Goal: Task Accomplishment & Management: Complete application form

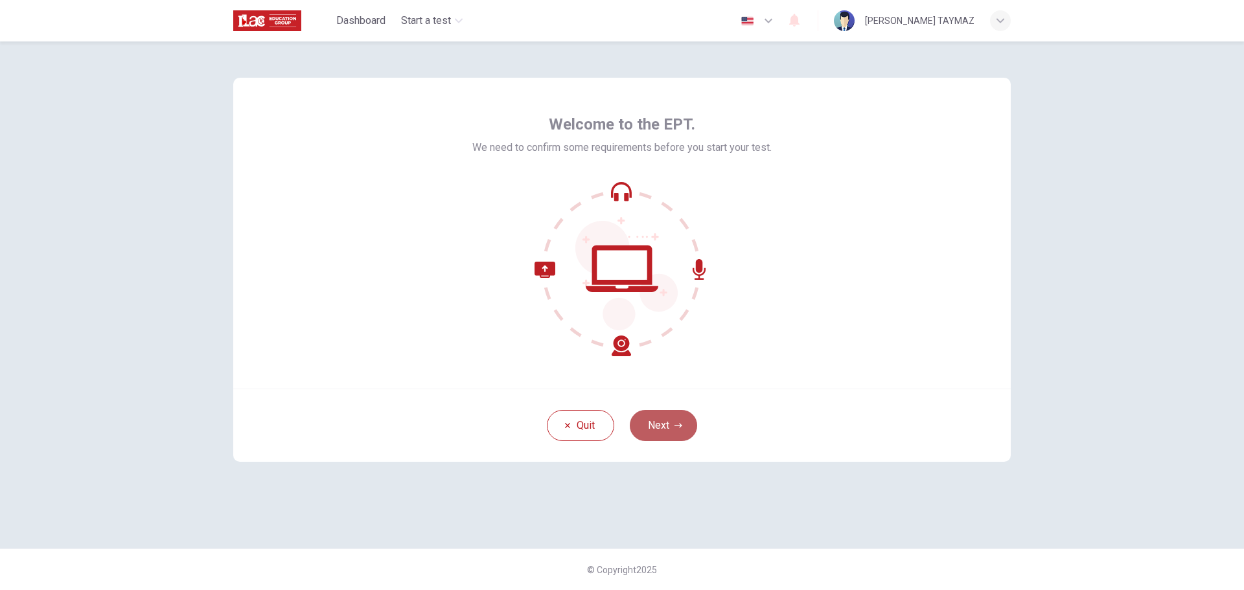
click at [655, 425] on button "Next" at bounding box center [663, 425] width 67 height 31
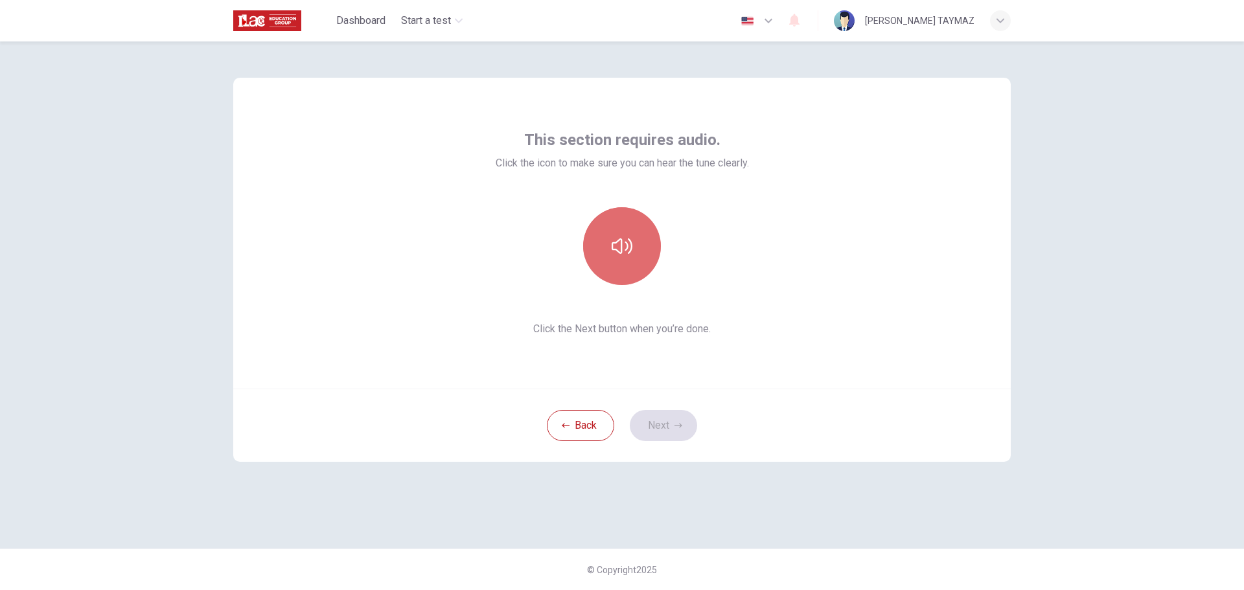
click at [623, 246] on icon "button" at bounding box center [622, 246] width 21 height 21
click at [620, 240] on icon "button" at bounding box center [622, 247] width 21 height 16
click at [618, 250] on icon "button" at bounding box center [622, 246] width 21 height 21
click at [673, 421] on button "Next" at bounding box center [663, 425] width 67 height 31
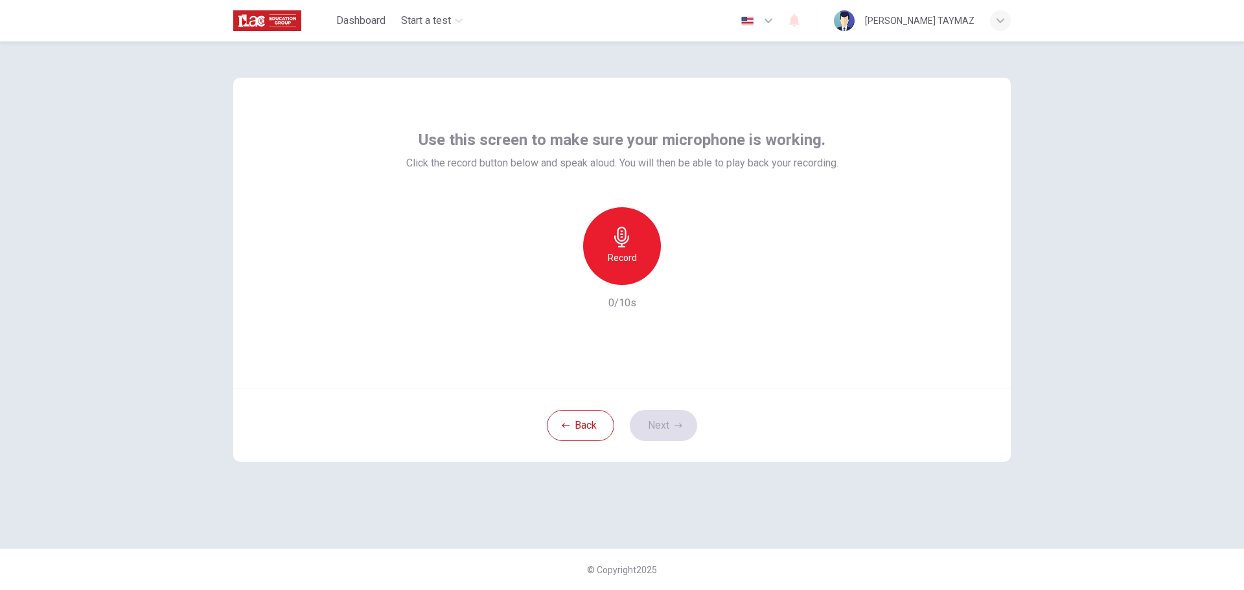
click at [618, 252] on h6 "Record" at bounding box center [622, 258] width 29 height 16
click at [622, 254] on h6 "Stop" at bounding box center [621, 258] width 19 height 16
click at [620, 235] on icon "button" at bounding box center [622, 237] width 21 height 21
click at [620, 239] on icon "button" at bounding box center [622, 237] width 21 height 21
click at [627, 247] on icon "button" at bounding box center [622, 237] width 21 height 21
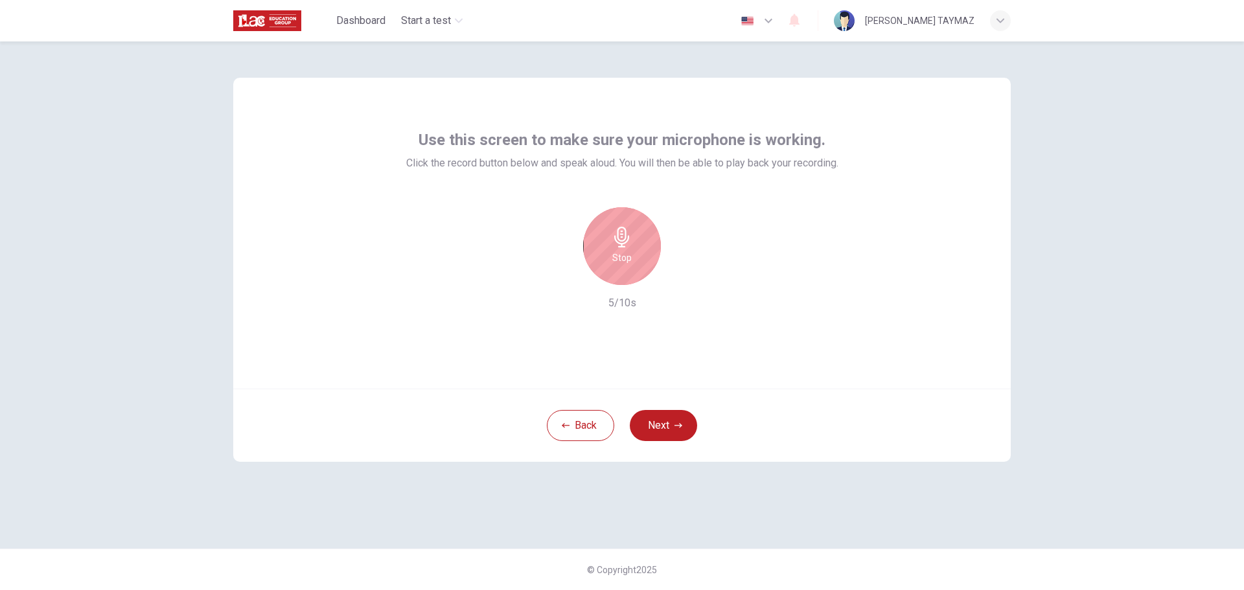
click at [629, 242] on icon "button" at bounding box center [622, 237] width 21 height 21
click at [666, 419] on button "Next" at bounding box center [663, 425] width 67 height 31
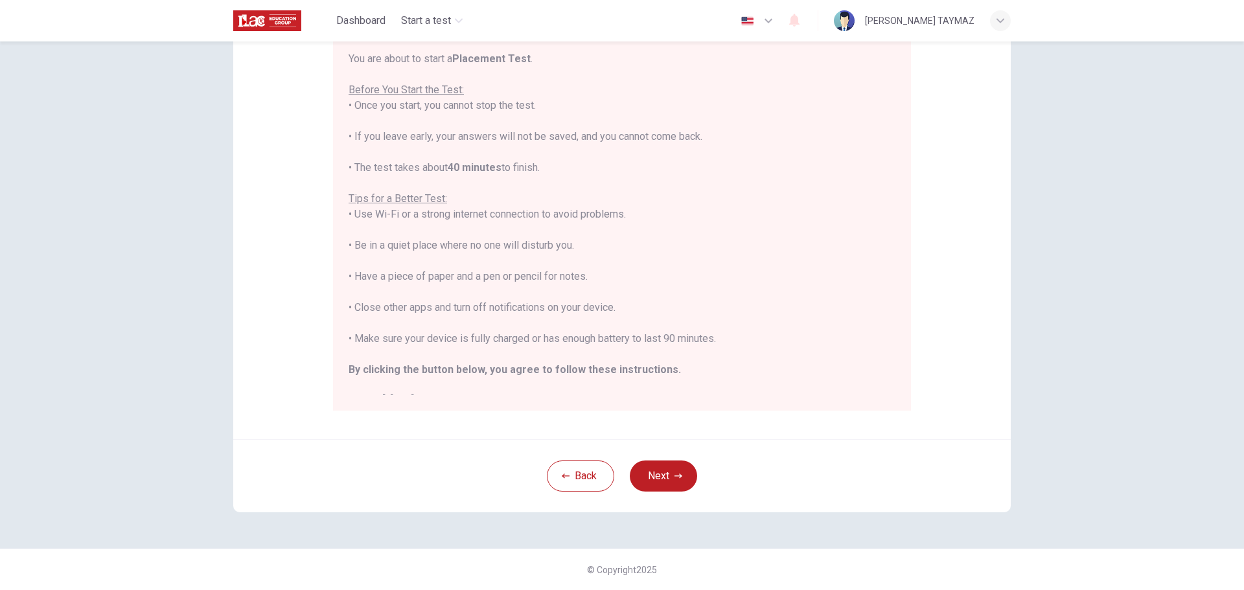
click at [1119, 300] on div "Disclaimer: You are about to start a Placement Test . Before You Start the Test…" at bounding box center [622, 315] width 1244 height 549
click at [659, 476] on button "Next" at bounding box center [663, 476] width 67 height 31
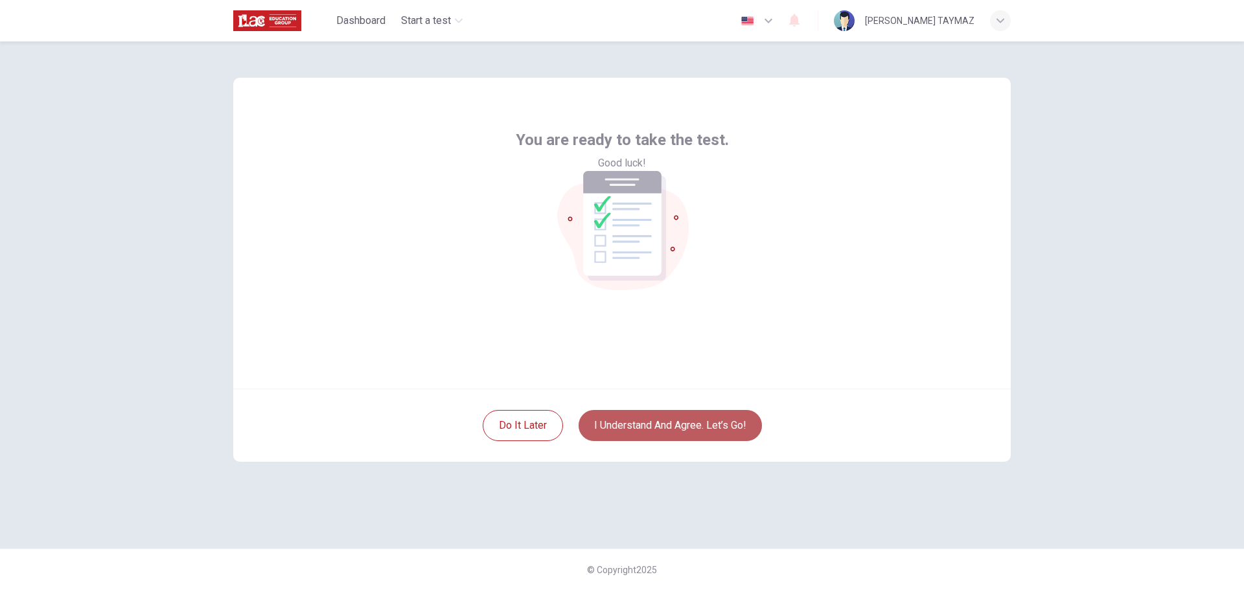
click at [656, 424] on button "I understand and agree. Let’s go!" at bounding box center [670, 425] width 183 height 31
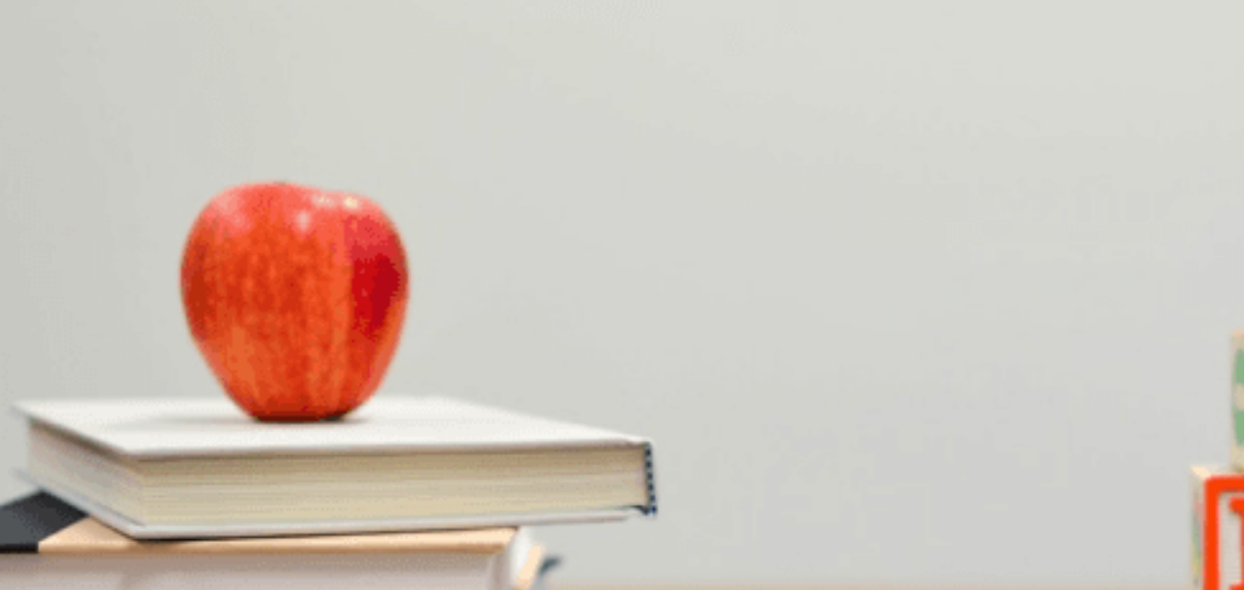
scroll to position [194, 0]
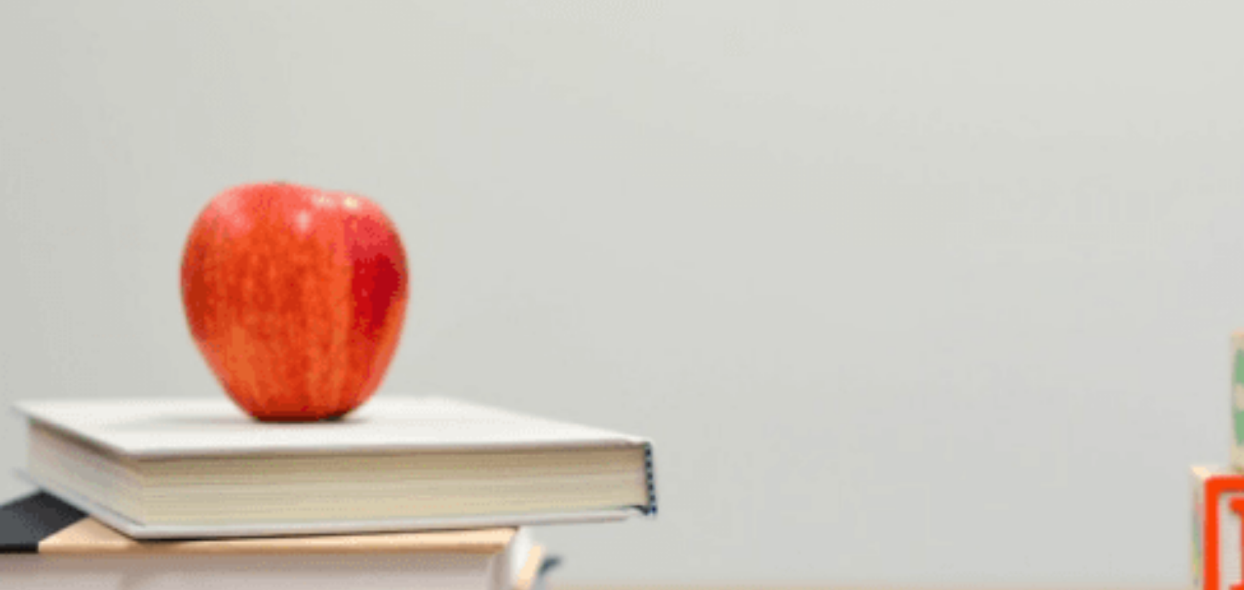
scroll to position [907, 0]
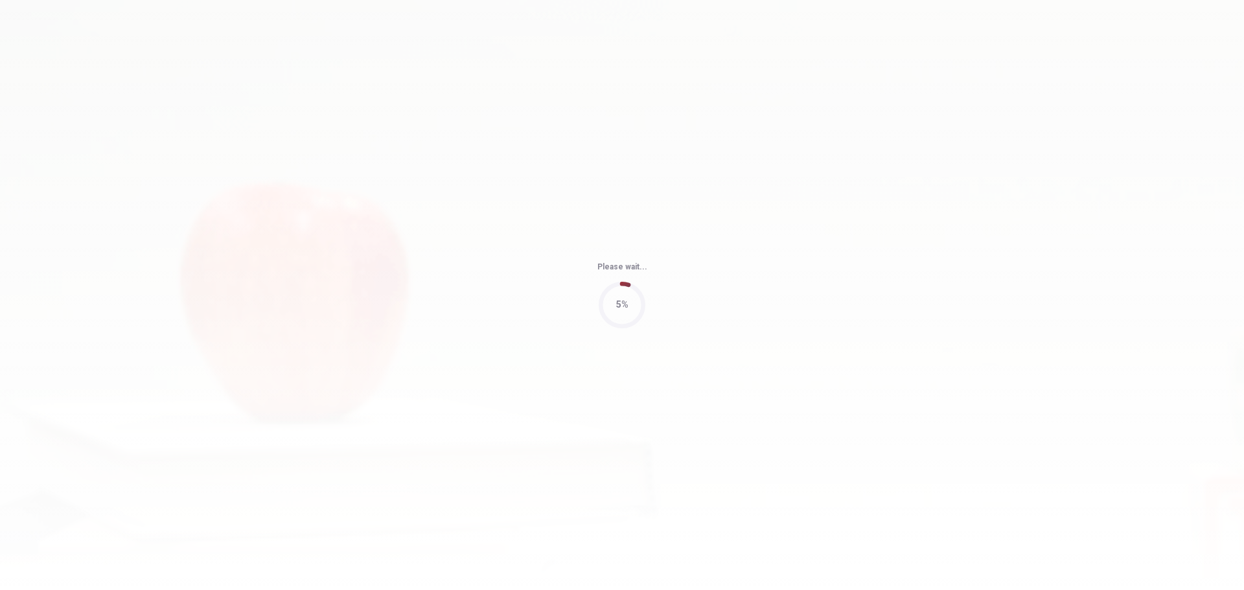
type input "90"
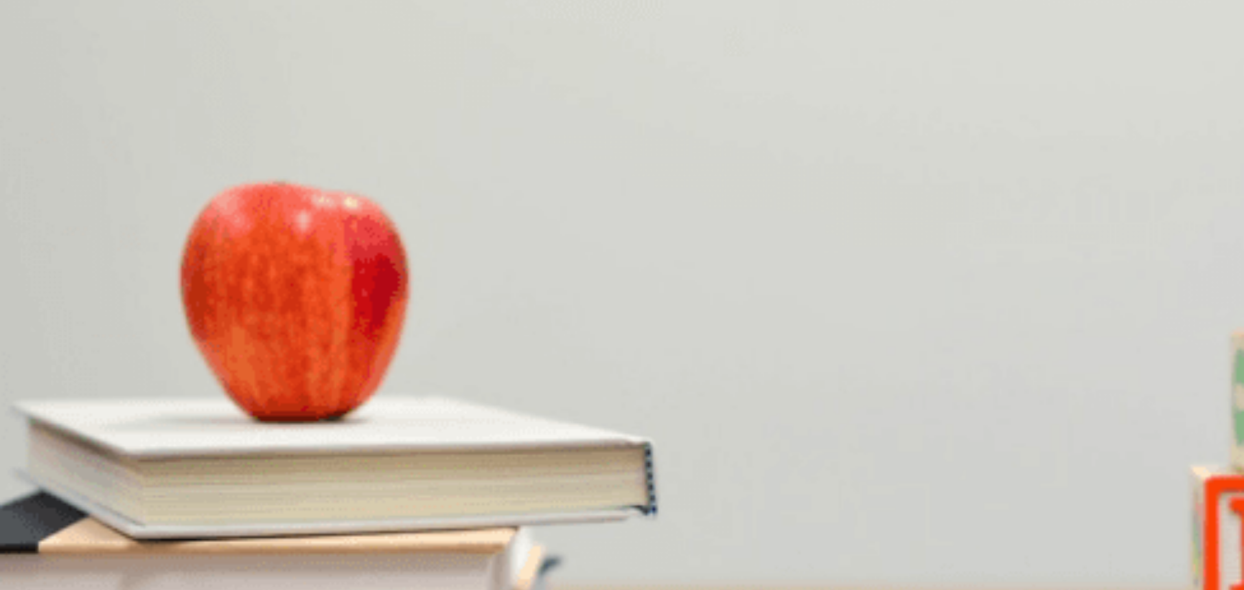
scroll to position [0, 0]
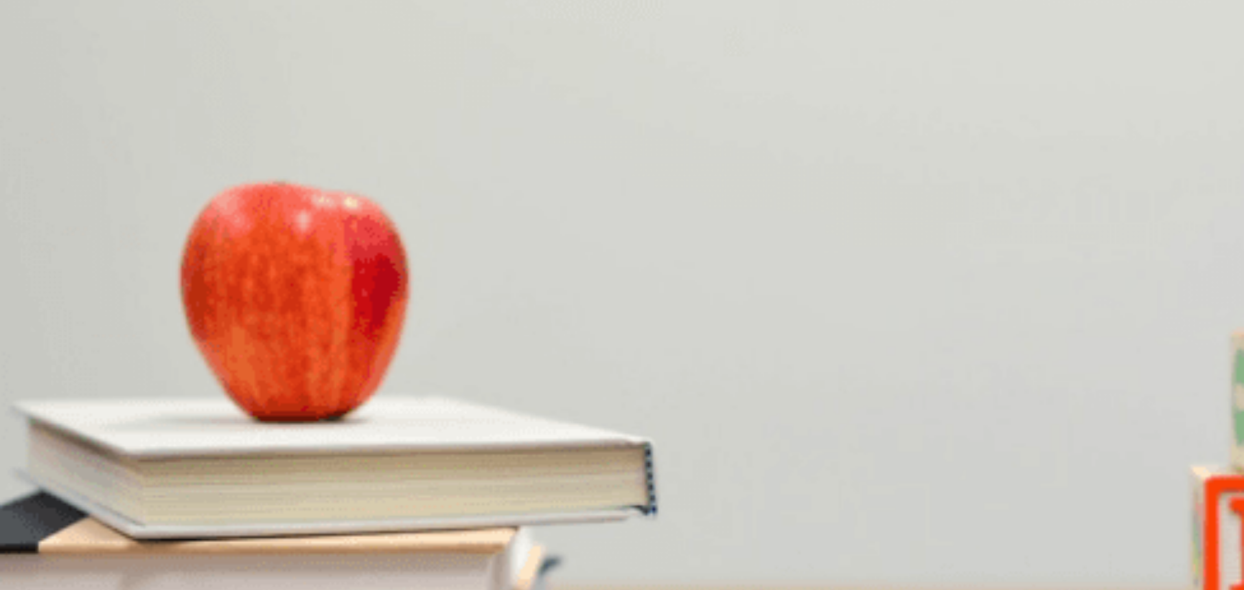
scroll to position [0, 0]
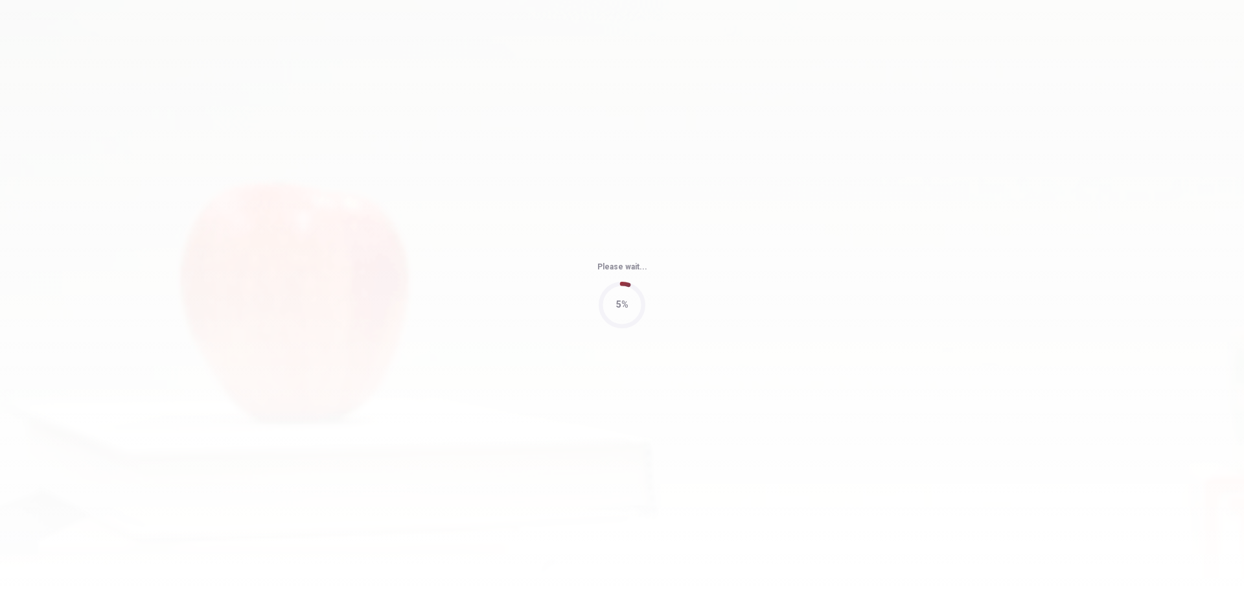
type input "92"
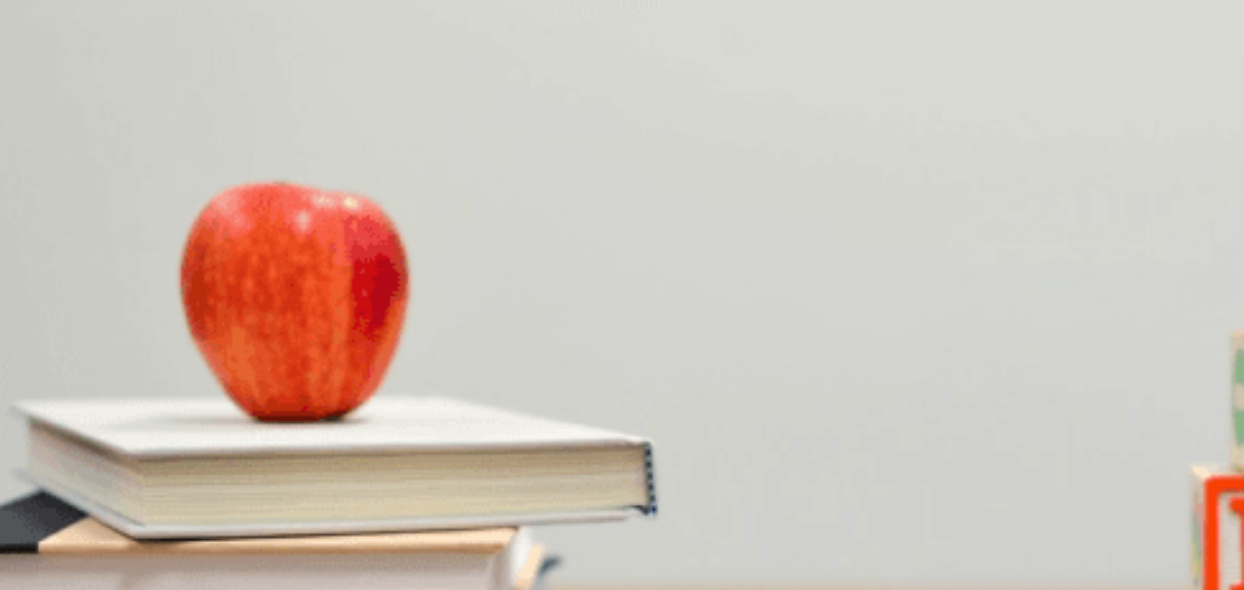
scroll to position [1144, 0]
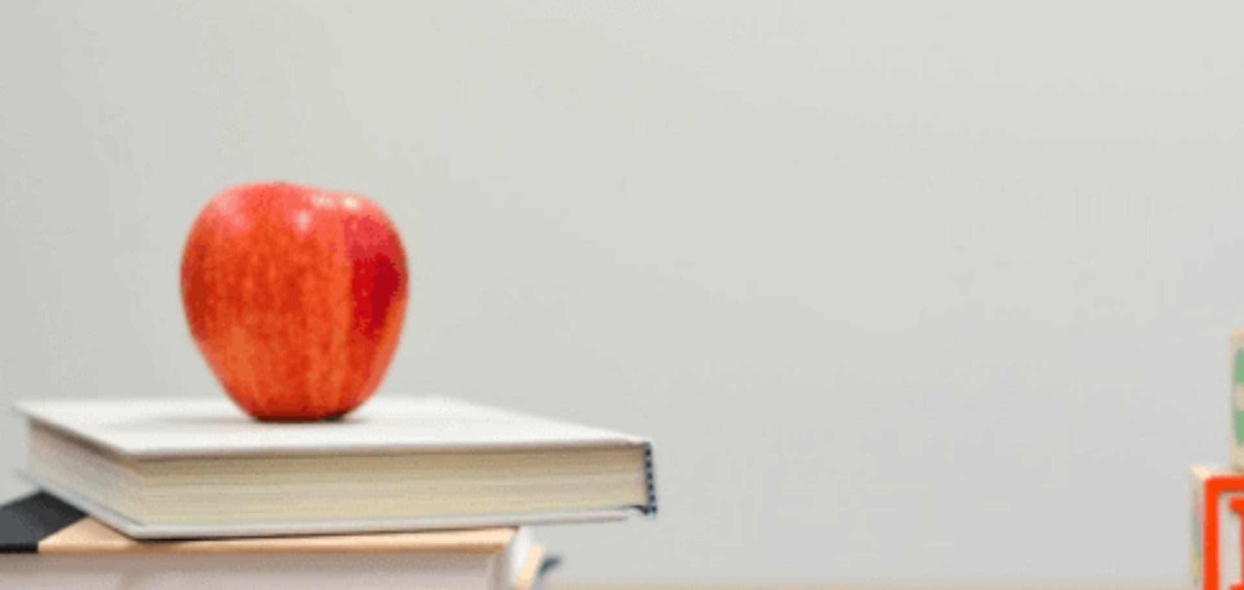
scroll to position [0, 0]
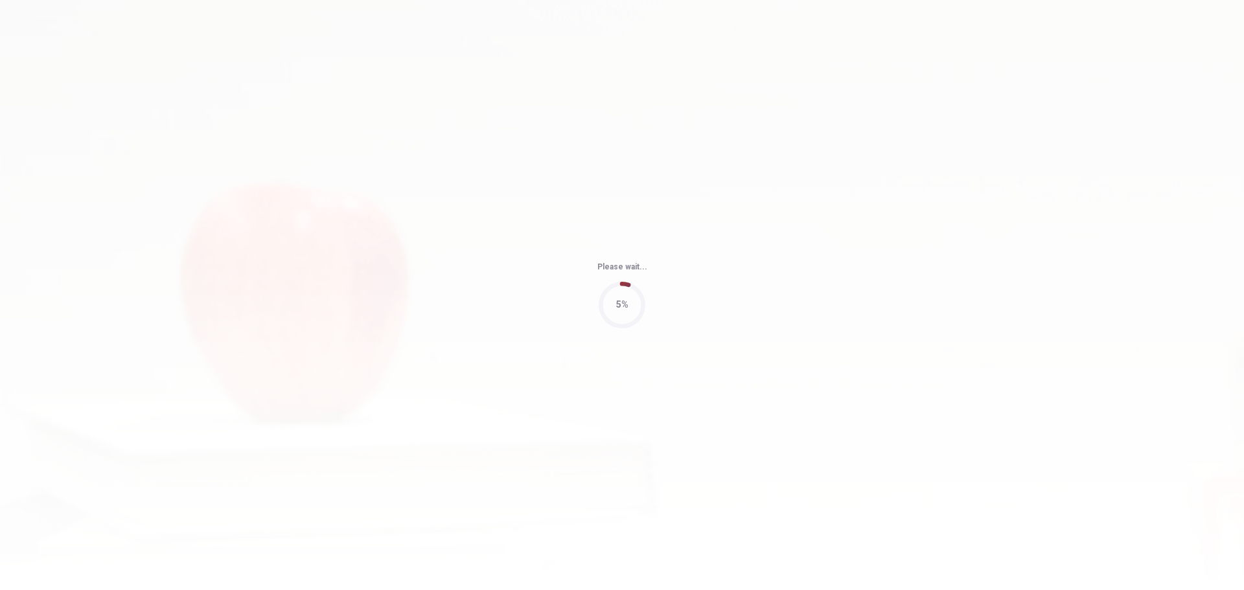
type input "97"
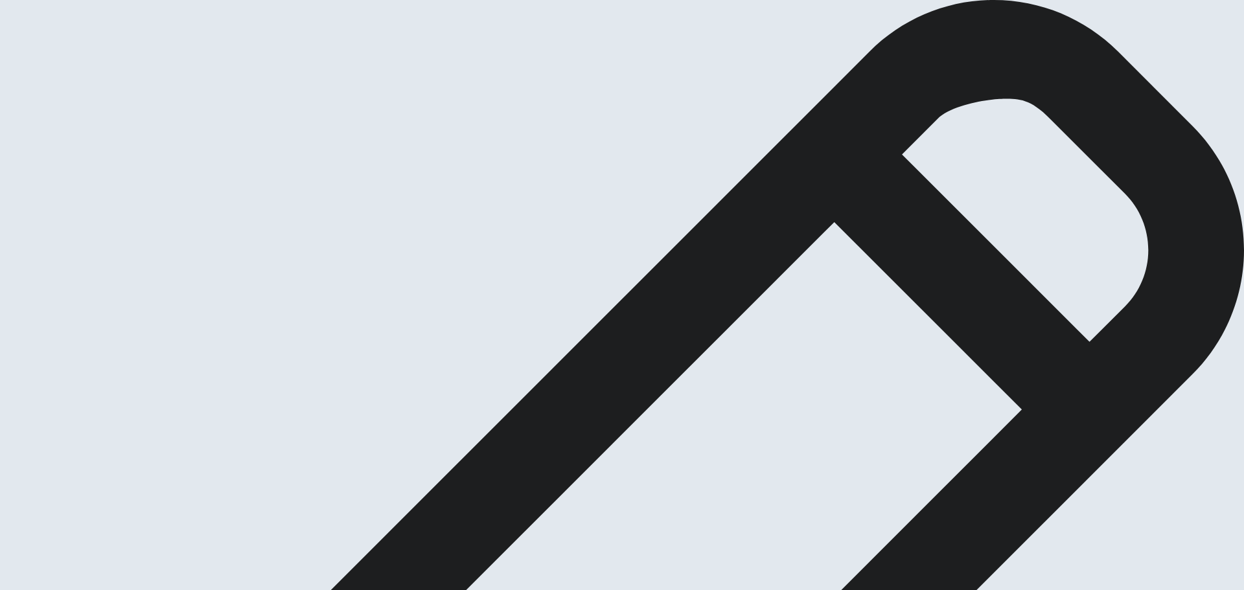
type textarea "t"
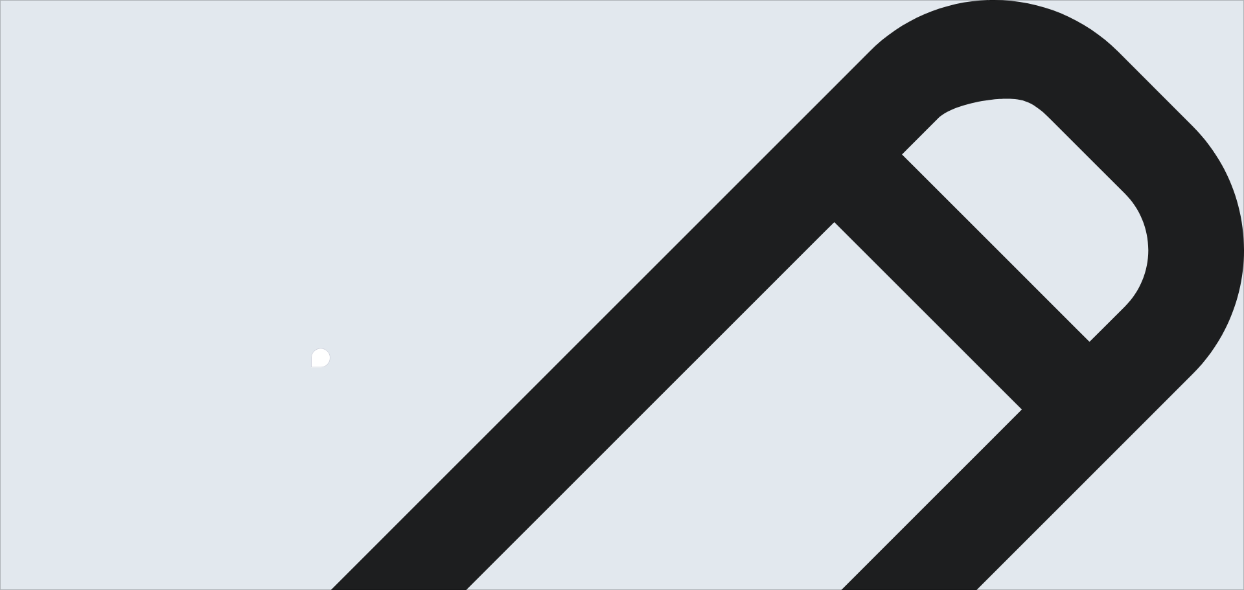
scroll to position [17, 0]
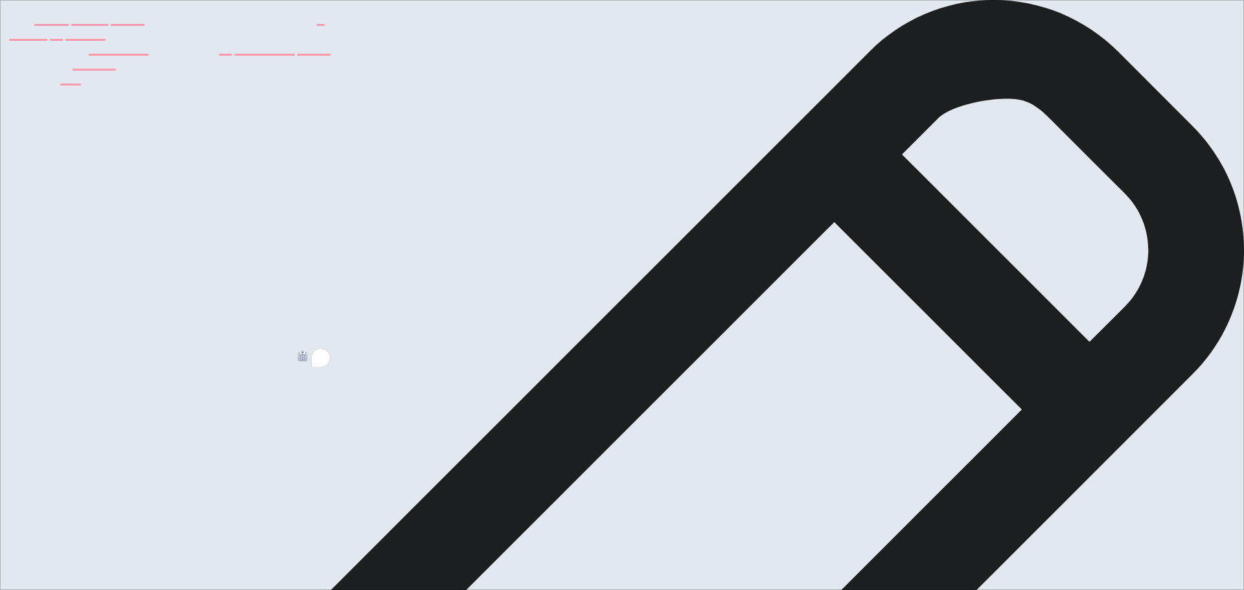
type textarea "The goal of one's is bindind us to life. My main goal is to achieve a success f…"
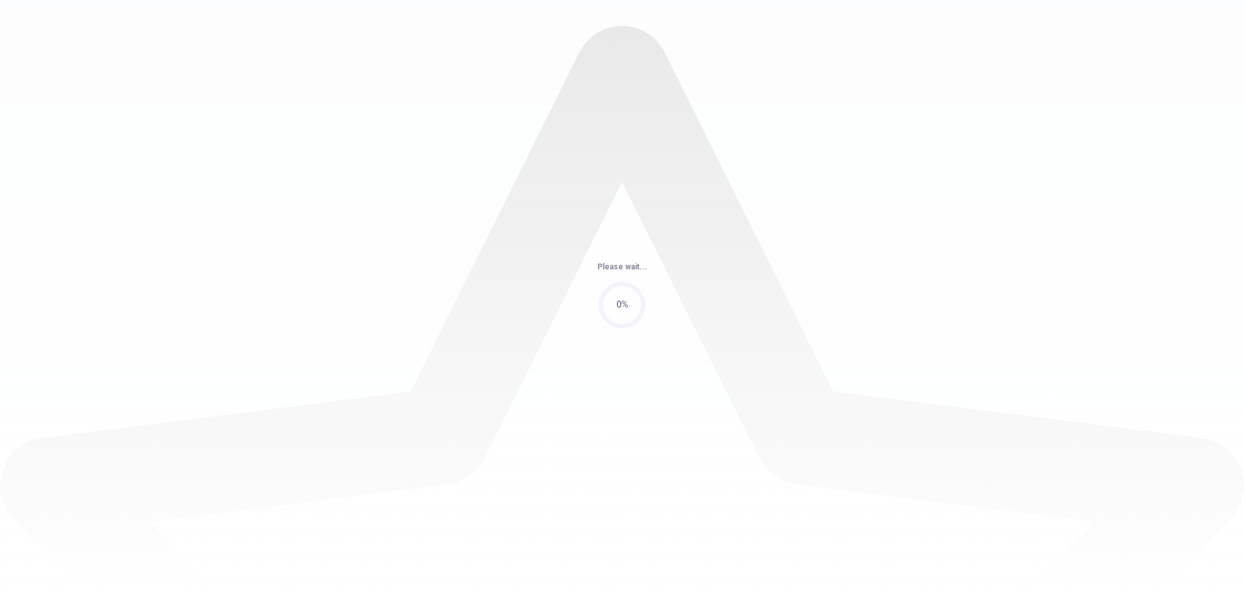
scroll to position [0, 0]
